Goal: Task Accomplishment & Management: Manage account settings

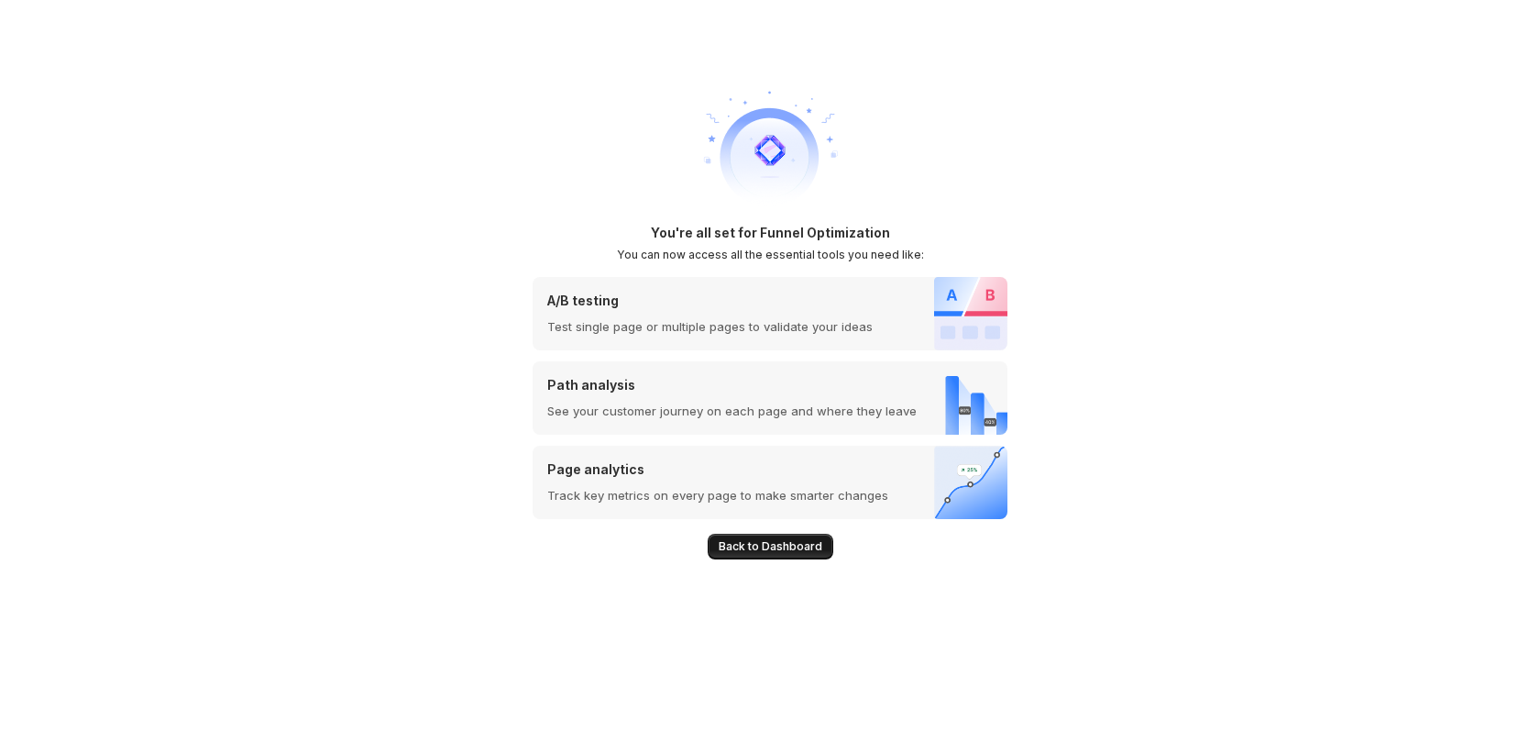
click at [771, 541] on span "Back to Dashboard" at bounding box center [771, 546] width 104 height 15
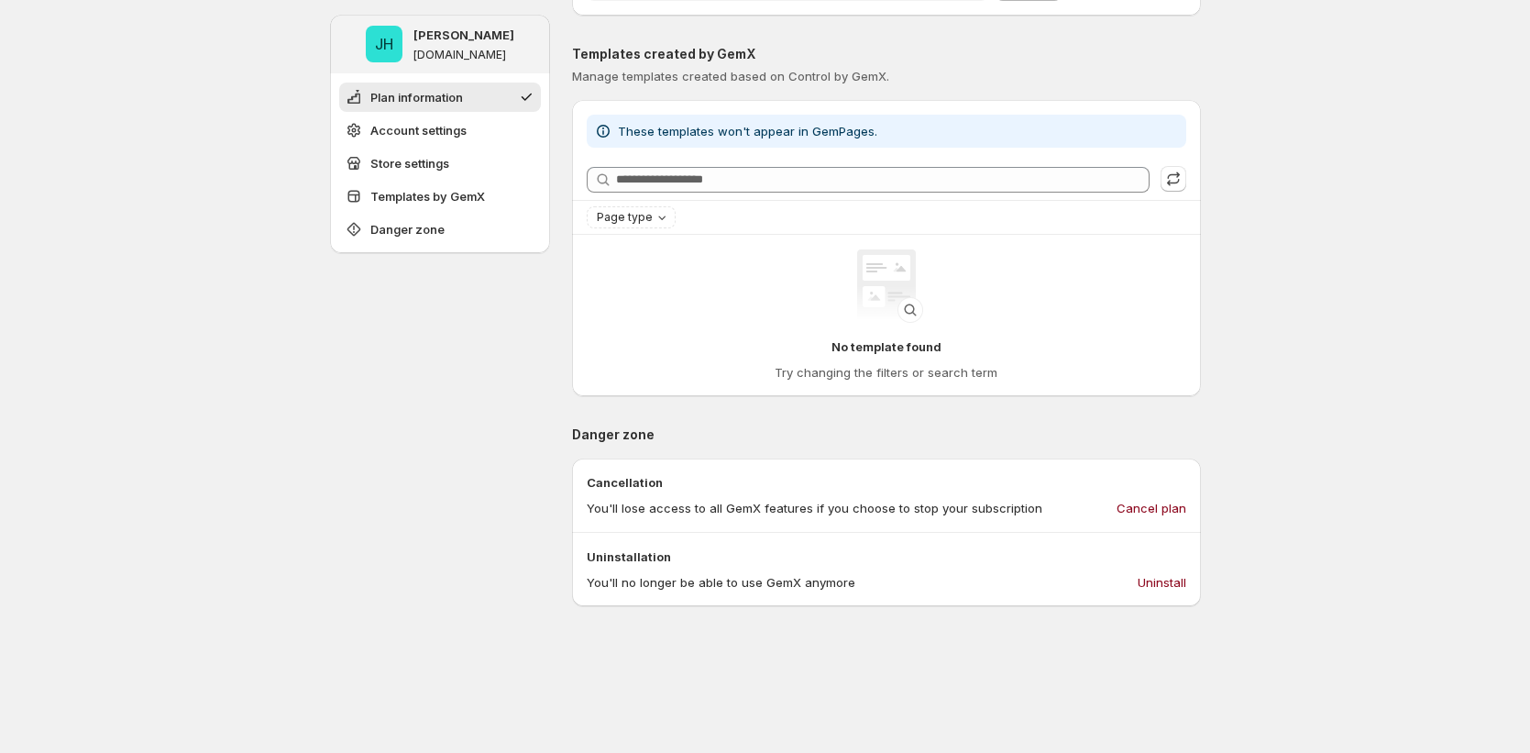
scroll to position [1166, 0]
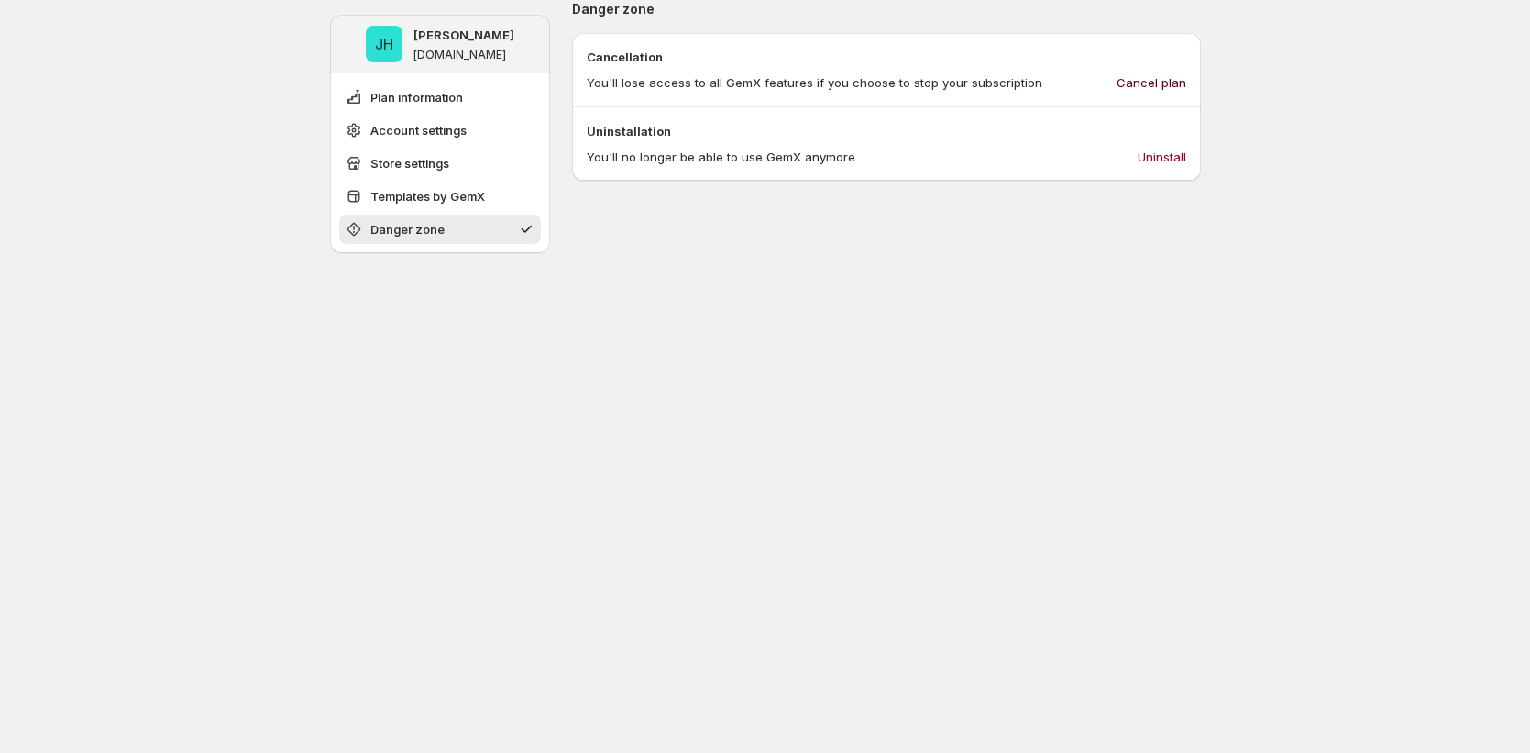
click at [1158, 87] on span "Cancel plan" at bounding box center [1152, 82] width 70 height 18
click at [1151, 82] on span "Cancel plan" at bounding box center [1152, 82] width 70 height 18
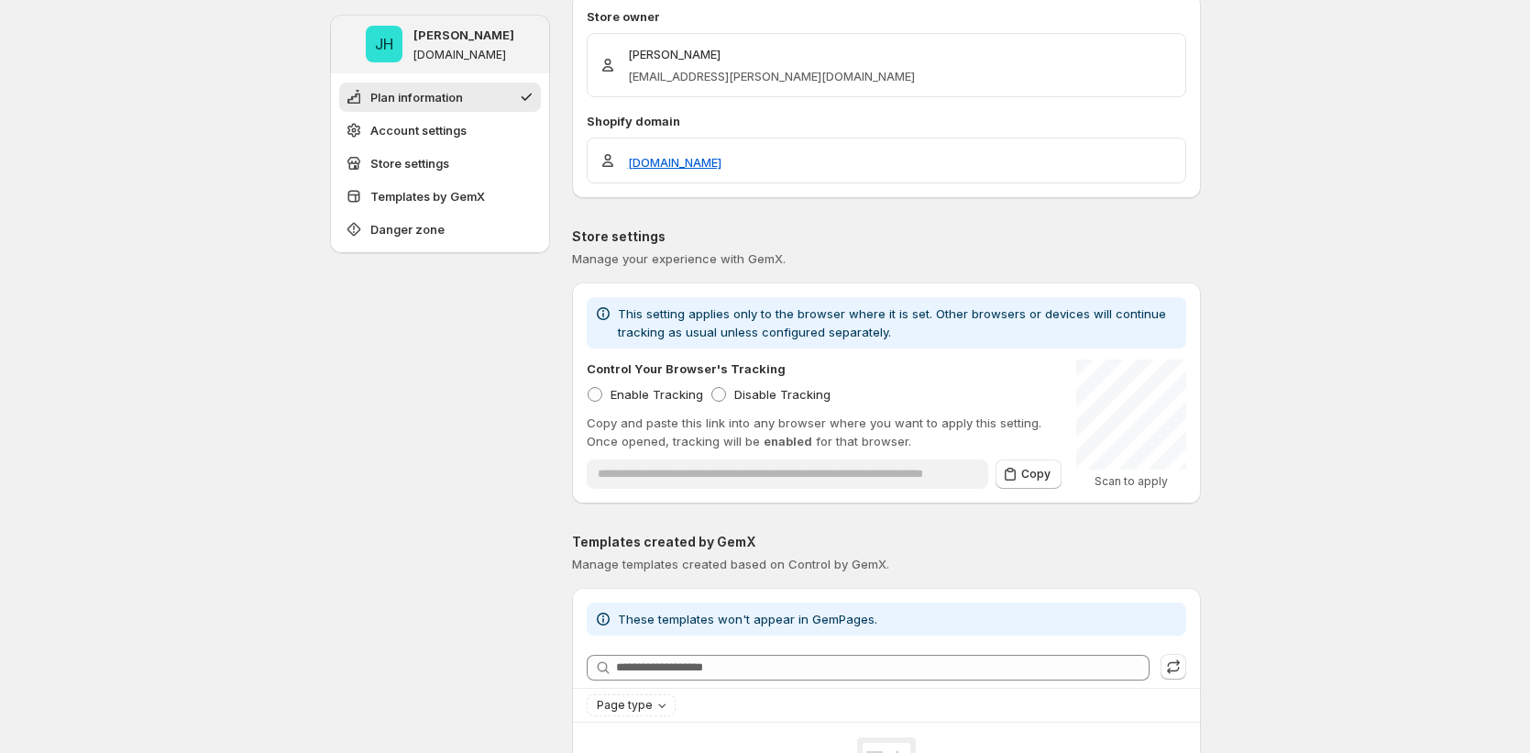
scroll to position [0, 0]
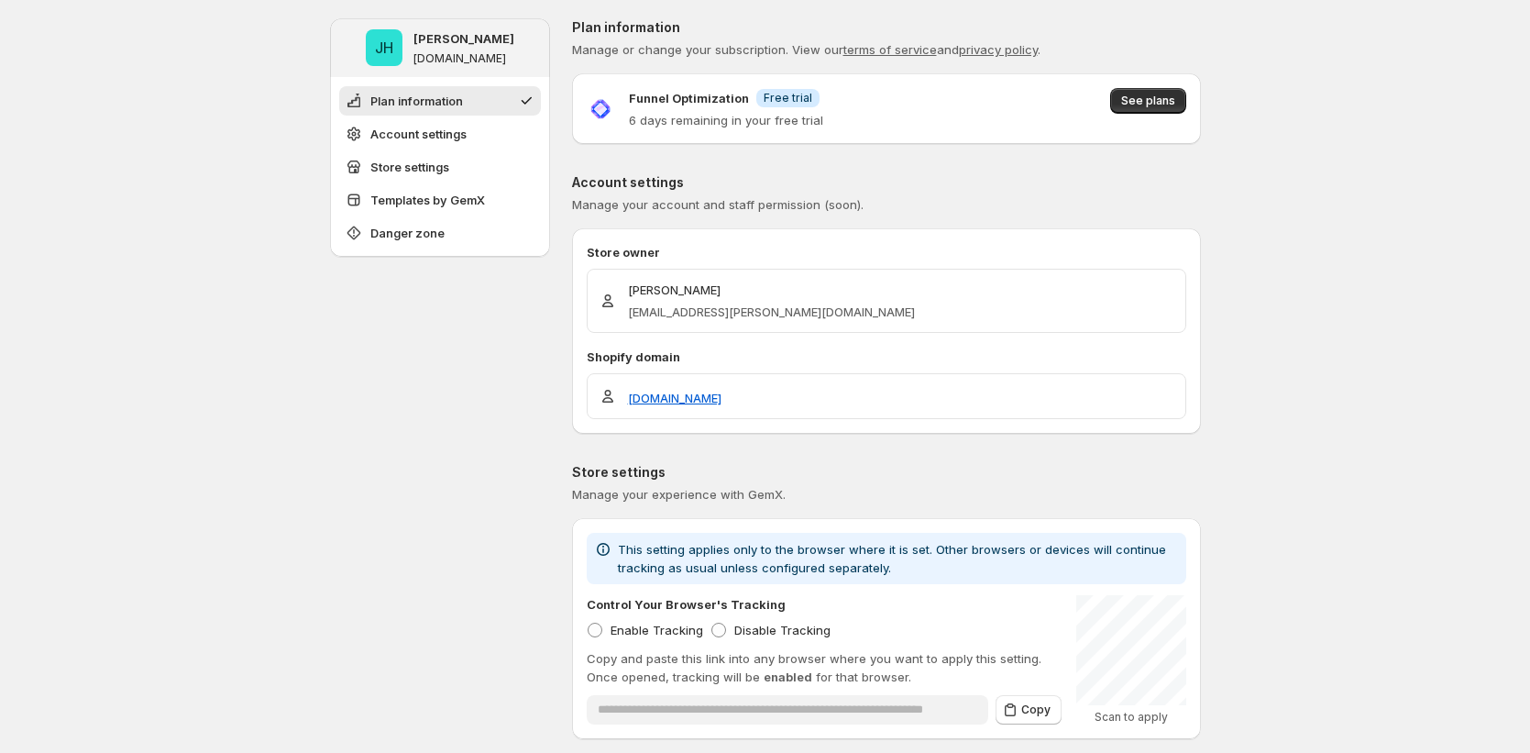
drag, startPoint x: 180, startPoint y: 415, endPoint x: 197, endPoint y: 392, distance: 28.8
click at [1135, 88] on button "See plans" at bounding box center [1148, 101] width 76 height 26
drag, startPoint x: 130, startPoint y: 24, endPoint x: 137, endPoint y: 0, distance: 24.7
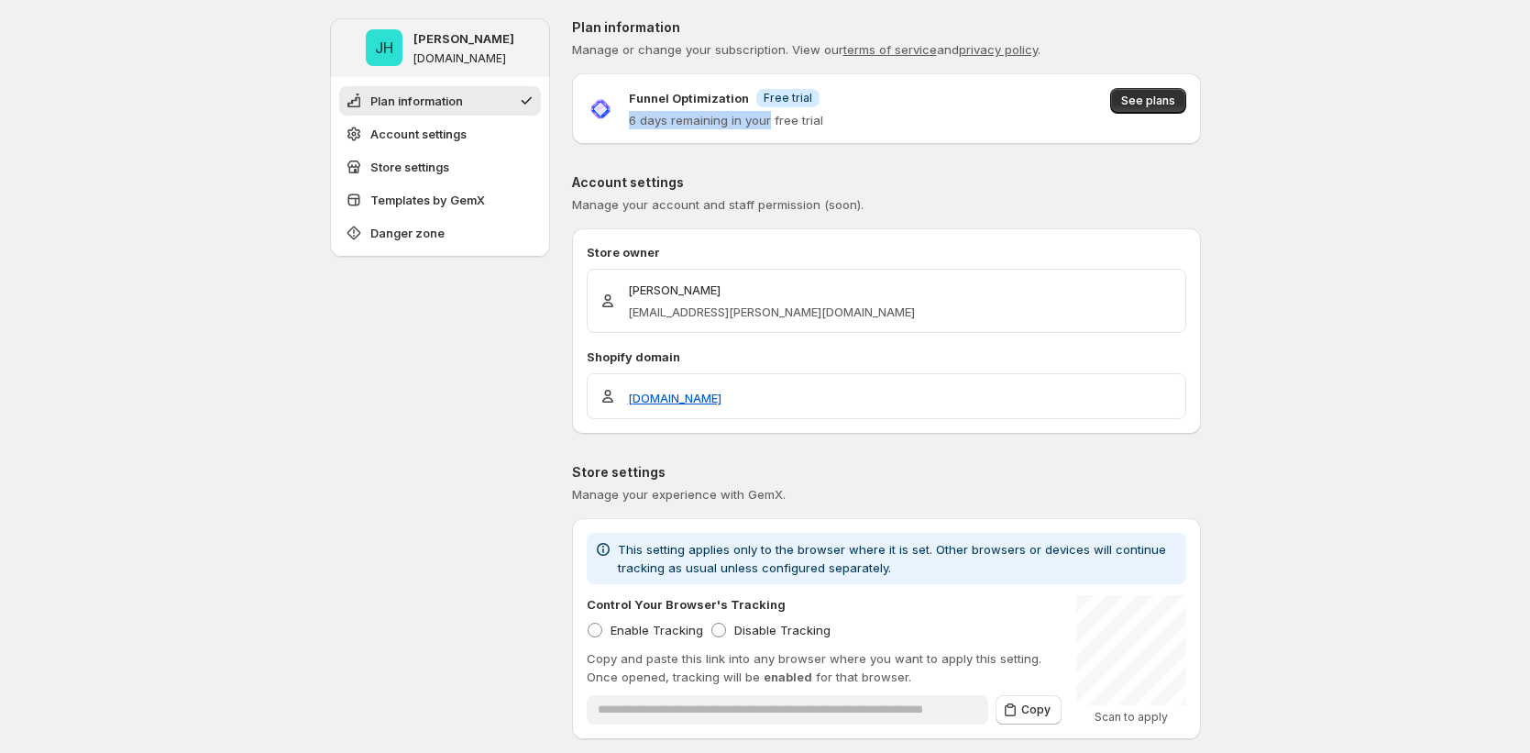
drag, startPoint x: 635, startPoint y: 123, endPoint x: 739, endPoint y: 248, distance: 162.1
click at [773, 125] on p "6 days remaining in your free trial" at bounding box center [726, 120] width 194 height 18
click at [1162, 114] on span "See plans" at bounding box center [1148, 108] width 76 height 41
click at [1155, 94] on span "See plans" at bounding box center [1148, 101] width 54 height 15
